Goal: Communication & Community: Answer question/provide support

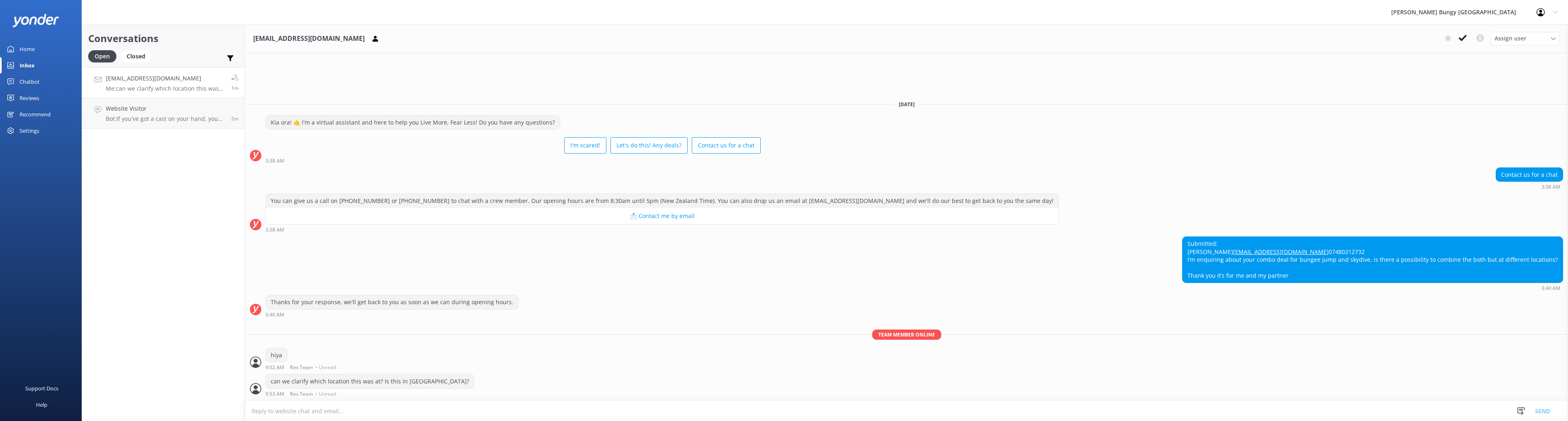
click at [161, 77] on h4 "[EMAIL_ADDRESS][DOMAIN_NAME]" at bounding box center [166, 79] width 119 height 9
click at [174, 117] on p "Bot: If you've got a cast on your hand, you might still be able to jump dependi…" at bounding box center [166, 119] width 119 height 8
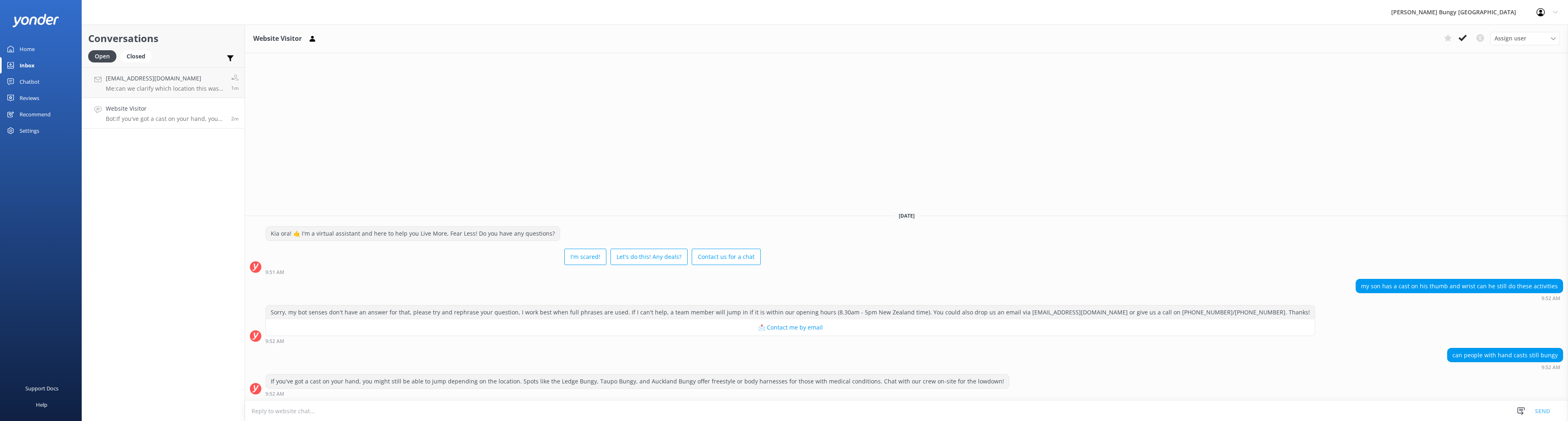
click at [912, 405] on textarea at bounding box center [906, 411] width 1323 height 20
click at [937, 405] on textarea at bounding box center [906, 411] width 1323 height 20
